Goal: Information Seeking & Learning: Learn about a topic

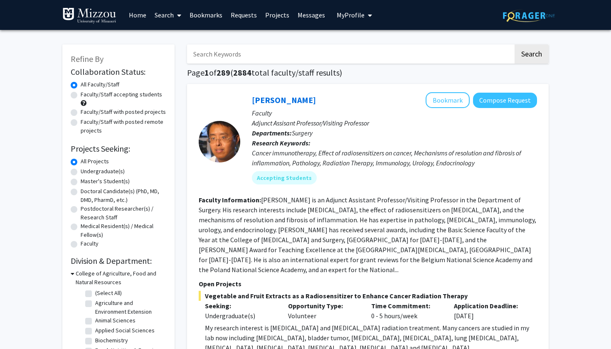
click at [100, 97] on label "Faculty/Staff accepting students" at bounding box center [121, 94] width 81 height 9
click at [86, 96] on input "Faculty/Staff accepting students" at bounding box center [83, 92] width 5 height 5
radio input "true"
click at [104, 175] on label "Undergraduate(s)" at bounding box center [103, 171] width 44 height 9
click at [86, 173] on input "Undergraduate(s)" at bounding box center [83, 169] width 5 height 5
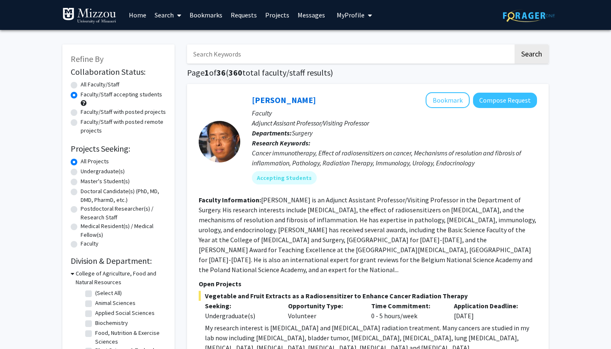
radio input "true"
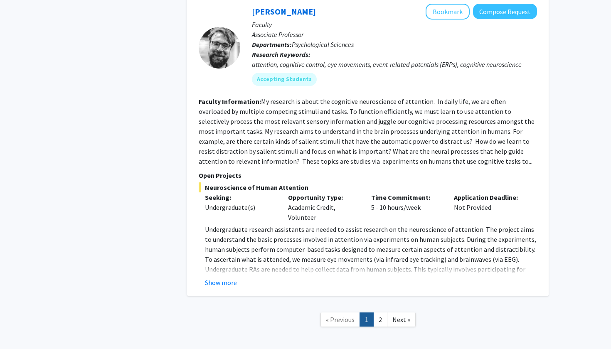
scroll to position [3702, 0]
click at [383, 313] on link "2" at bounding box center [380, 320] width 14 height 15
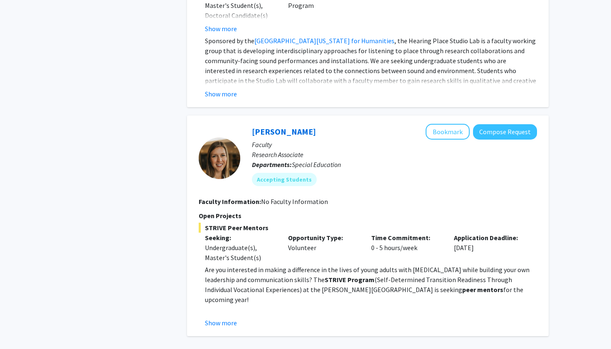
scroll to position [2044, 0]
